Goal: Information Seeking & Learning: Find specific page/section

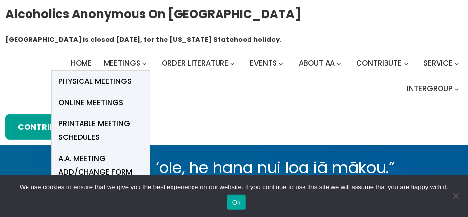
click at [91, 99] on span "Online Meetings" at bounding box center [91, 103] width 65 height 14
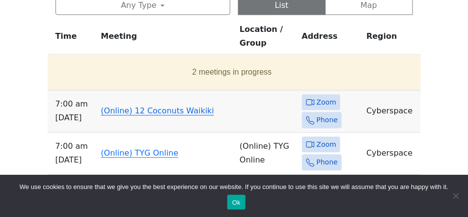
scroll to position [511, 0]
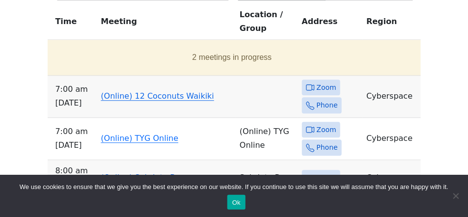
click at [135, 94] on link "(Online) 12 Coconuts Waikiki" at bounding box center [157, 95] width 113 height 9
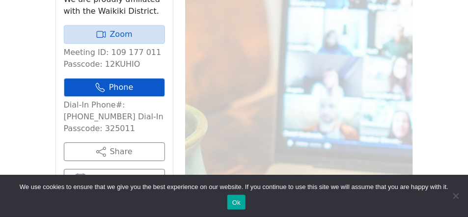
scroll to position [576, 0]
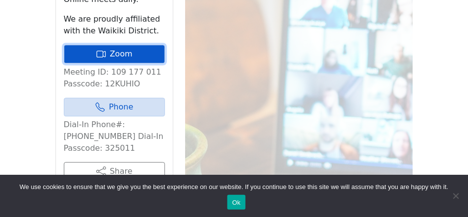
click at [121, 54] on link "Zoom" at bounding box center [114, 54] width 101 height 19
